Goal: Information Seeking & Learning: Compare options

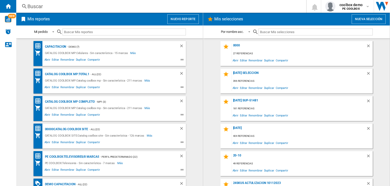
click at [180, 7] on div "Buscar" at bounding box center [160, 6] width 266 height 7
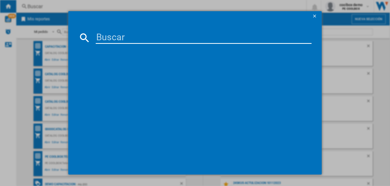
click at [177, 37] on input at bounding box center [204, 38] width 216 height 12
paste input "B09B94RL1R"
type input "B09B94RL1R"
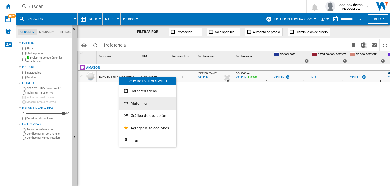
click at [138, 104] on span "Matching" at bounding box center [139, 103] width 16 height 5
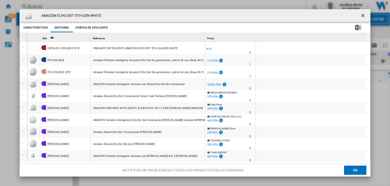
click at [225, 37] on div "Precio 1" at bounding box center [231, 38] width 50 height 8
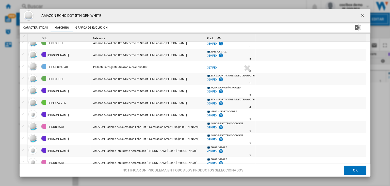
scroll to position [583, 0]
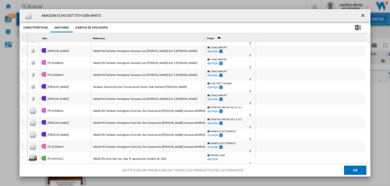
click at [30, 158] on div "Product popup" at bounding box center [32, 158] width 9 height 9
click at [49, 158] on div "PE OECHSLE" at bounding box center [56, 159] width 16 height 12
click at [107, 159] on div "AMAZON Echo Dot con reloj 5ª generación modelo de 2022" at bounding box center [129, 159] width 73 height 12
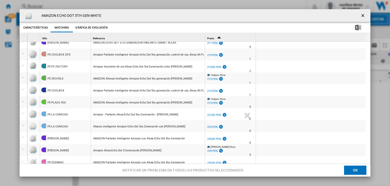
scroll to position [0, 0]
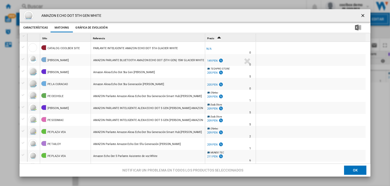
click at [136, 83] on div "Amazon Alexa Echo Dot 5ta Generación [PERSON_NAME]" at bounding box center [128, 84] width 71 height 12
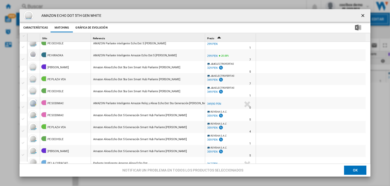
scroll to position [387, 0]
click at [114, 102] on div "AMAZON Parlante Inteligente Amazon Reloj y Alexa Echo Dot 5ta Generación [PERSO…" at bounding box center [151, 103] width 117 height 12
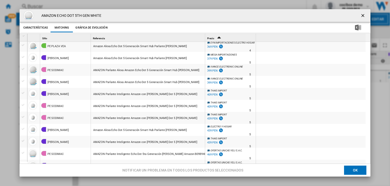
scroll to position [583, 0]
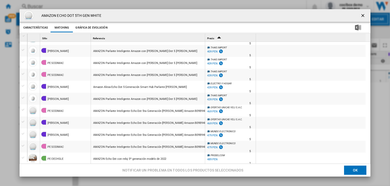
click at [100, 159] on div "AMAZON Echo Dot con reloj 5ª generación modelo de 2022" at bounding box center [129, 159] width 73 height 12
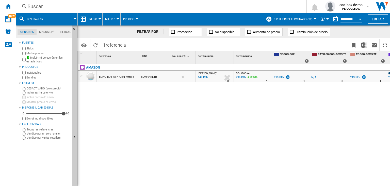
click at [99, 9] on div "Buscar" at bounding box center [160, 6] width 266 height 7
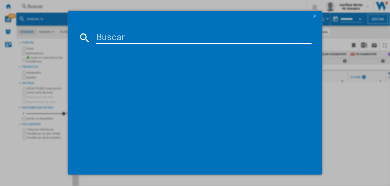
click at [125, 40] on input at bounding box center [204, 38] width 216 height 12
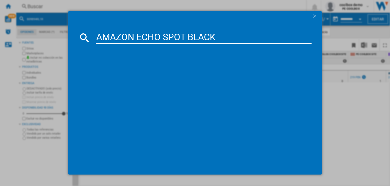
type input "AMAZON ECHO SPOT BLACK"
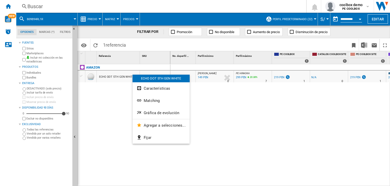
click at [100, 8] on div at bounding box center [195, 93] width 390 height 186
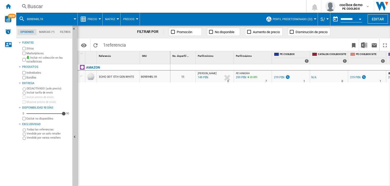
click at [114, 6] on div "Buscar" at bounding box center [160, 6] width 266 height 7
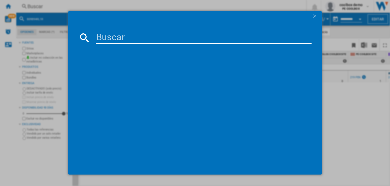
click at [137, 39] on input at bounding box center [204, 38] width 216 height 12
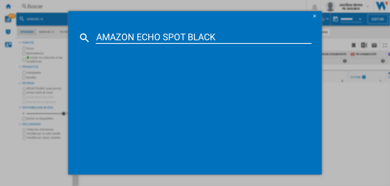
type input "AMAZON ECHO SPOT BLACK"
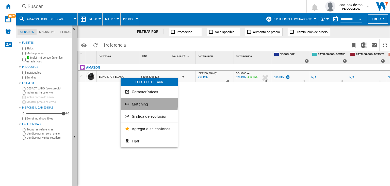
click at [135, 102] on span "Matching" at bounding box center [140, 104] width 16 height 5
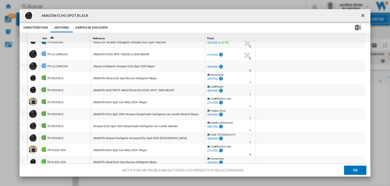
scroll to position [158, 0]
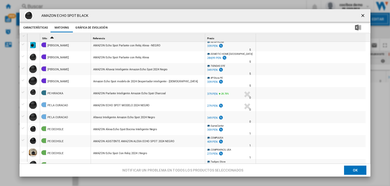
click at [126, 118] on div "Altavoz Inteligente Amazon Echo Spot 2024 Negro" at bounding box center [124, 117] width 62 height 12
click at [112, 106] on div "AMAZON ECHO SPOT MODELO 2024 NEGRO" at bounding box center [121, 105] width 57 height 12
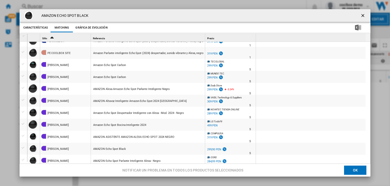
scroll to position [0, 0]
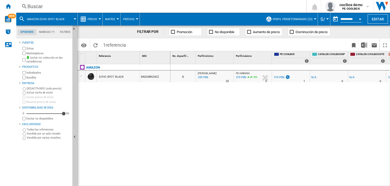
click at [55, 9] on div "Buscar" at bounding box center [160, 6] width 266 height 7
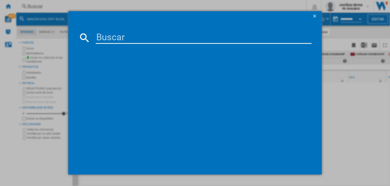
click at [102, 35] on input at bounding box center [204, 38] width 216 height 12
type input "JBL PARTYBOX STAGE 320 BLACK"
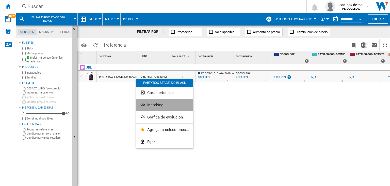
click at [147, 104] on span "Matching" at bounding box center [155, 104] width 16 height 5
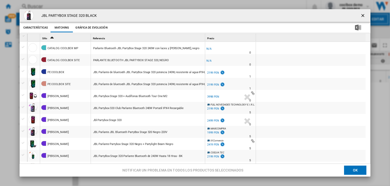
click at [218, 40] on div "Precio 1" at bounding box center [231, 38] width 50 height 8
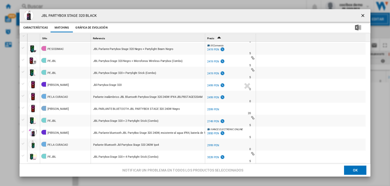
scroll to position [595, 0]
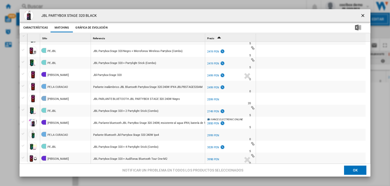
click at [217, 159] on div "3998 PEN" at bounding box center [213, 158] width 12 height 3
click at [0, 59] on div "JBL PARTYBOX STAGE 320 BLACK Características Matching Gráfica de evolución pric…" at bounding box center [195, 92] width 390 height 185
click at [7, 68] on div "JBL PARTYBOX STAGE 320 BLACK Características Matching Gráfica de evolución pric…" at bounding box center [195, 92] width 390 height 185
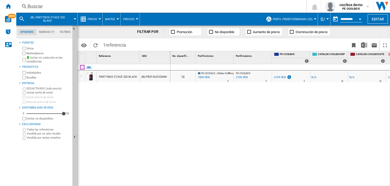
click at [76, 6] on div "Buscar" at bounding box center [160, 6] width 266 height 7
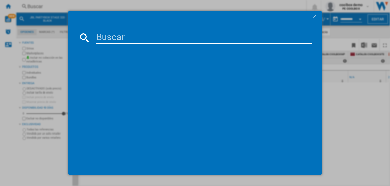
click at [109, 42] on input at bounding box center [204, 38] width 216 height 12
type input "JBL PARTYBOX CLUB 120 BLACK"
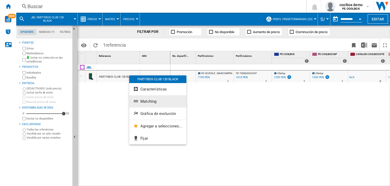
click at [142, 97] on button "Matching" at bounding box center [157, 101] width 57 height 12
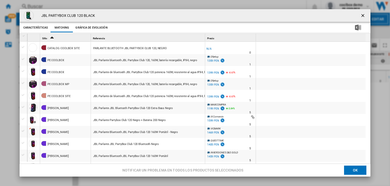
click at [217, 38] on div "Precio 1" at bounding box center [231, 38] width 50 height 8
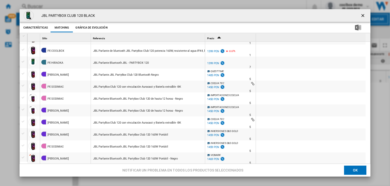
scroll to position [534, 0]
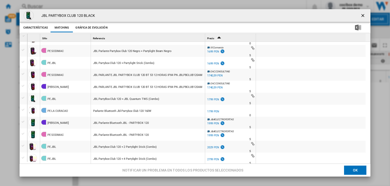
click at [146, 100] on div "JBL PartyBox Club 120 + JBL Quantum TWS (Combo)" at bounding box center [126, 99] width 66 height 12
click at [118, 111] on div "Parlante Bluetooth Jbl Partybox Club 120 160W" at bounding box center [122, 111] width 58 height 12
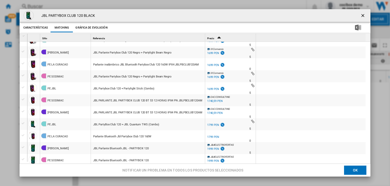
click at [253, 120] on div "Product popup" at bounding box center [231, 121] width 49 height 5
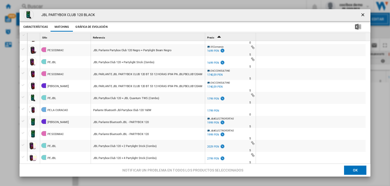
click at [253, 99] on div "PE JBL -1.0 % 1799 PEN % N/A 5 PE JBL" at bounding box center [230, 99] width 49 height 12
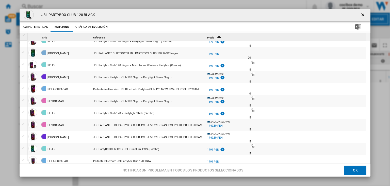
click at [253, 110] on div "Product popup" at bounding box center [231, 110] width 49 height 5
click at [253, 101] on div "IX Comercio -1.0 % 1699 PEN % N/A 5 IX Comercio" at bounding box center [230, 102] width 49 height 12
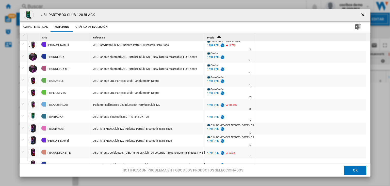
click at [1, 68] on div "JBL PARTYBOX CLUB 120 BLACK Características Matching Gráfica de evolución price…" at bounding box center [195, 92] width 390 height 185
click at [95, 6] on div "JBL PARTYBOX CLUB 120 BLACK Características Matching Gráfica de evolución price…" at bounding box center [195, 92] width 390 height 185
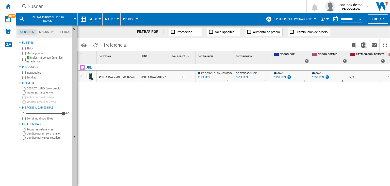
click at [143, 10] on div "Buscar" at bounding box center [160, 6] width 266 height 7
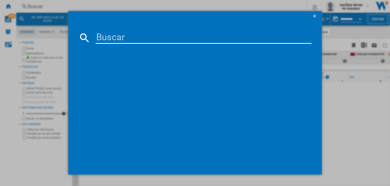
click at [162, 37] on input at bounding box center [204, 38] width 216 height 12
paste input "JBL GO4 BLUE"
type input "JBL GO4 BLUE"
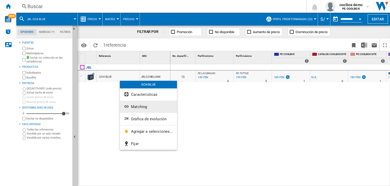
click at [131, 109] on button "Matching" at bounding box center [148, 106] width 57 height 12
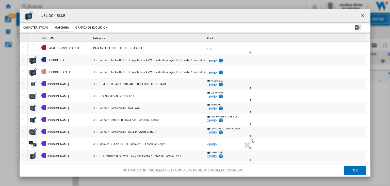
click at [222, 40] on div "Precio 1" at bounding box center [231, 38] width 50 height 8
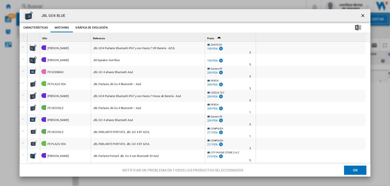
scroll to position [363, 0]
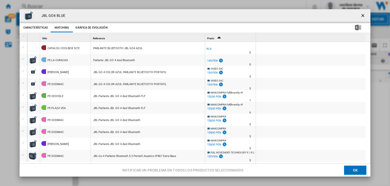
click at [112, 61] on div "Parlante JBL GO 4 Azul Bluetooth" at bounding box center [114, 60] width 42 height 12
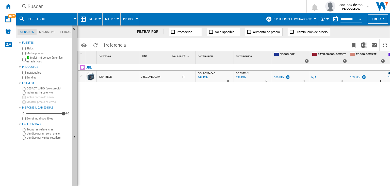
click at [68, 8] on div "Buscar" at bounding box center [160, 6] width 266 height 7
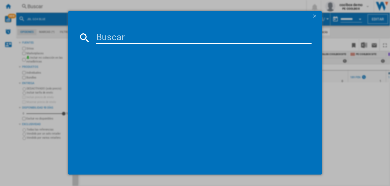
click at [106, 36] on input at bounding box center [204, 38] width 216 height 12
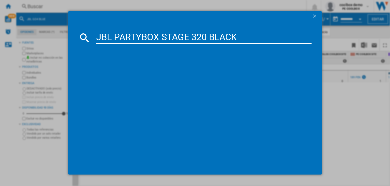
type input "JBL PARTYBOX STAGE 320 BLACK"
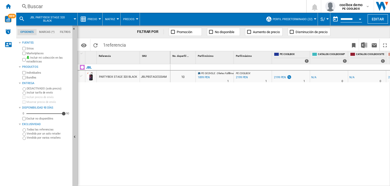
click at [119, 72] on div "PARTYBOX STAGE 320 BLACK" at bounding box center [118, 77] width 38 height 12
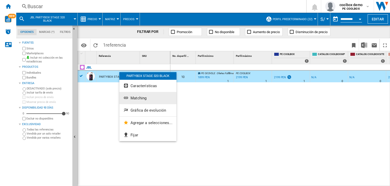
click at [141, 101] on button "Matching" at bounding box center [147, 98] width 57 height 12
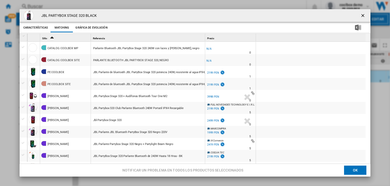
click at [234, 36] on div "Precio 1" at bounding box center [231, 38] width 50 height 8
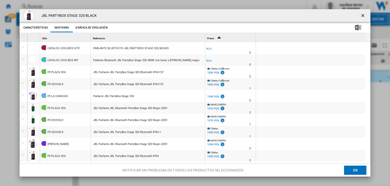
click at [82, 14] on h4 "JBL PARTYBOX STAGE 320 BLACK" at bounding box center [68, 15] width 58 height 5
copy h4 "320"
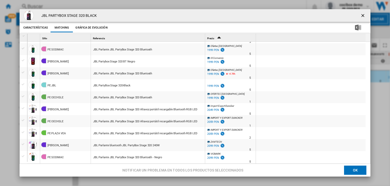
scroll to position [203, 0]
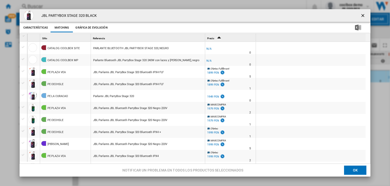
click at [101, 3] on div "JBL PARTYBOX STAGE 320 BLACK Características Matching Gráfica de evolución pric…" at bounding box center [195, 92] width 390 height 185
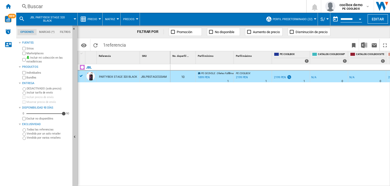
click at [97, 5] on div "Buscar" at bounding box center [160, 6] width 266 height 7
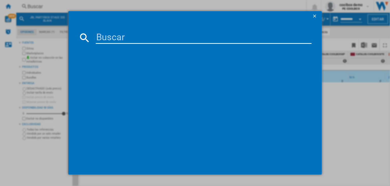
click at [122, 37] on input at bounding box center [204, 38] width 216 height 12
type input "JBL WAVE BUDS 2 BLACK"
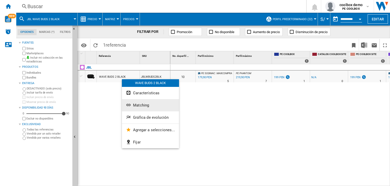
click at [141, 106] on span "Matching" at bounding box center [141, 105] width 16 height 5
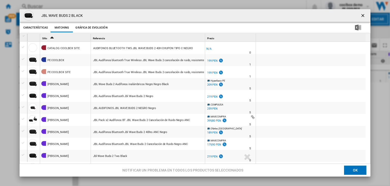
click at [223, 39] on div "Precio 1" at bounding box center [231, 38] width 50 height 8
click at [220, 36] on div "Precio 1" at bounding box center [231, 38] width 50 height 8
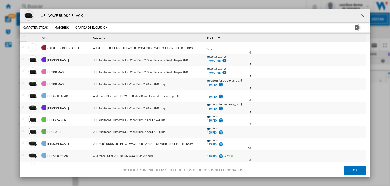
click at [227, 37] on div "Precio 1" at bounding box center [231, 38] width 50 height 8
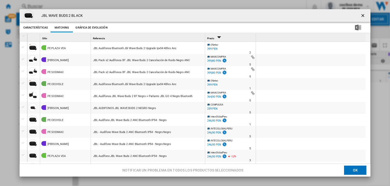
click at [227, 37] on div "Precio 1" at bounding box center [231, 38] width 50 height 8
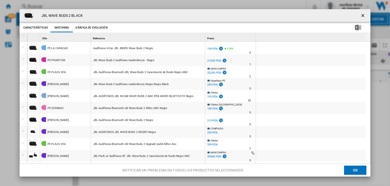
click at [69, 14] on h4 "JBL WAVE BUDS 2 BLACK" at bounding box center [61, 15] width 44 height 5
click at [69, 13] on h4 "JBL WAVE BUDS 2 BLACK" at bounding box center [61, 15] width 44 height 5
copy h4 "2"
click at [57, 18] on div "JBL WAVE BUDS 2 BLACK" at bounding box center [195, 15] width 351 height 13
click at [56, 17] on h4 "JBL WAVE BUDS 2 BLACK" at bounding box center [61, 15] width 44 height 5
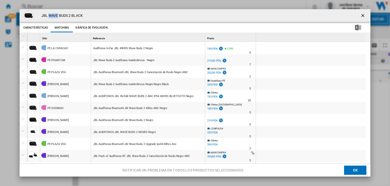
click at [54, 17] on h4 "JBL WAVE BUDS 2 BLACK" at bounding box center [61, 15] width 44 height 5
copy h4 "WAVE"
click at [52, 15] on h4 "JBL WAVE BUDS 2 BLACK" at bounding box center [61, 15] width 44 height 5
drag, startPoint x: 52, startPoint y: 15, endPoint x: 71, endPoint y: 15, distance: 19.3
click at [71, 15] on h4 "JBL WAVE BUDS 2 BLACK" at bounding box center [61, 15] width 44 height 5
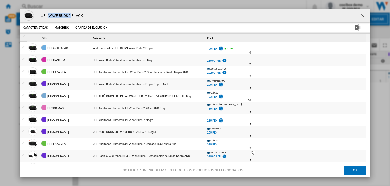
copy h4 "WAVE BUDS 2"
click at [108, 70] on div "JBL Audífonos Bluetooth JBL Wave Buds 2 Cancelación de Ruido Negro ANC" at bounding box center [140, 72] width 95 height 12
click at [0, 48] on div "JBL WAVE BUDS 2 BLACK Características Matching Gráfica de evolución price 199 P…" at bounding box center [195, 92] width 390 height 185
click at [7, 48] on div "JBL WAVE BUDS 2 BLACK Características Matching Gráfica de evolución price 199 P…" at bounding box center [195, 92] width 390 height 185
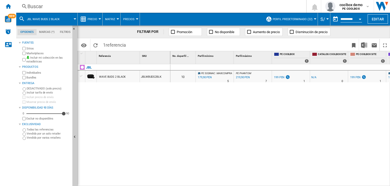
click at [82, 6] on div "Buscar" at bounding box center [160, 6] width 266 height 7
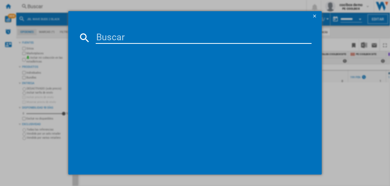
click at [109, 36] on input at bounding box center [204, 38] width 216 height 12
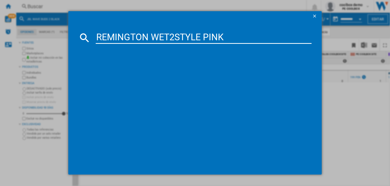
type input "REMINGTON WET2STYLE PINK"
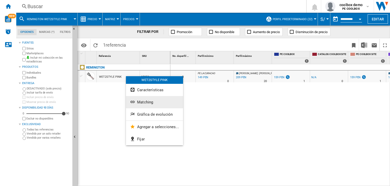
click at [140, 100] on span "Matching" at bounding box center [145, 102] width 16 height 5
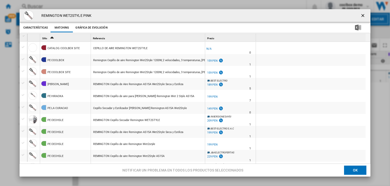
click at [216, 39] on div "Precio 1" at bounding box center [231, 38] width 50 height 8
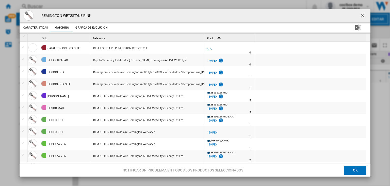
click at [219, 38] on icon "Sort Ascending" at bounding box center [219, 37] width 9 height 7
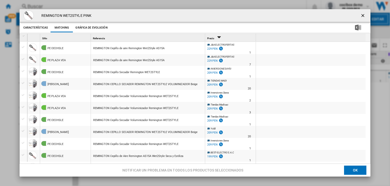
click at [226, 37] on div "Precio 1" at bounding box center [231, 38] width 50 height 8
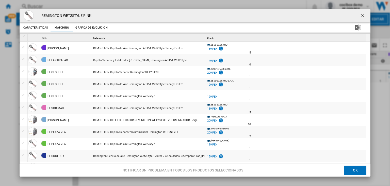
click at [239, 38] on div "Precio 1" at bounding box center [231, 38] width 50 height 8
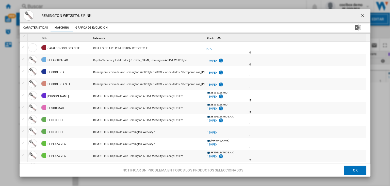
click at [66, 16] on h4 "REMINGTON WET2STYLE PINK" at bounding box center [65, 15] width 53 height 5
click at [68, 16] on h4 "REMINGTON WET2STYLE PINK" at bounding box center [65, 15] width 53 height 5
copy h4 "WET2STYLE"
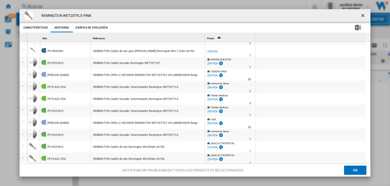
click at [111, 86] on div "REMINGTON Cepillo Secador Voluminizador Remington WET2STYLE" at bounding box center [135, 87] width 85 height 12
